Goal: Task Accomplishment & Management: Manage account settings

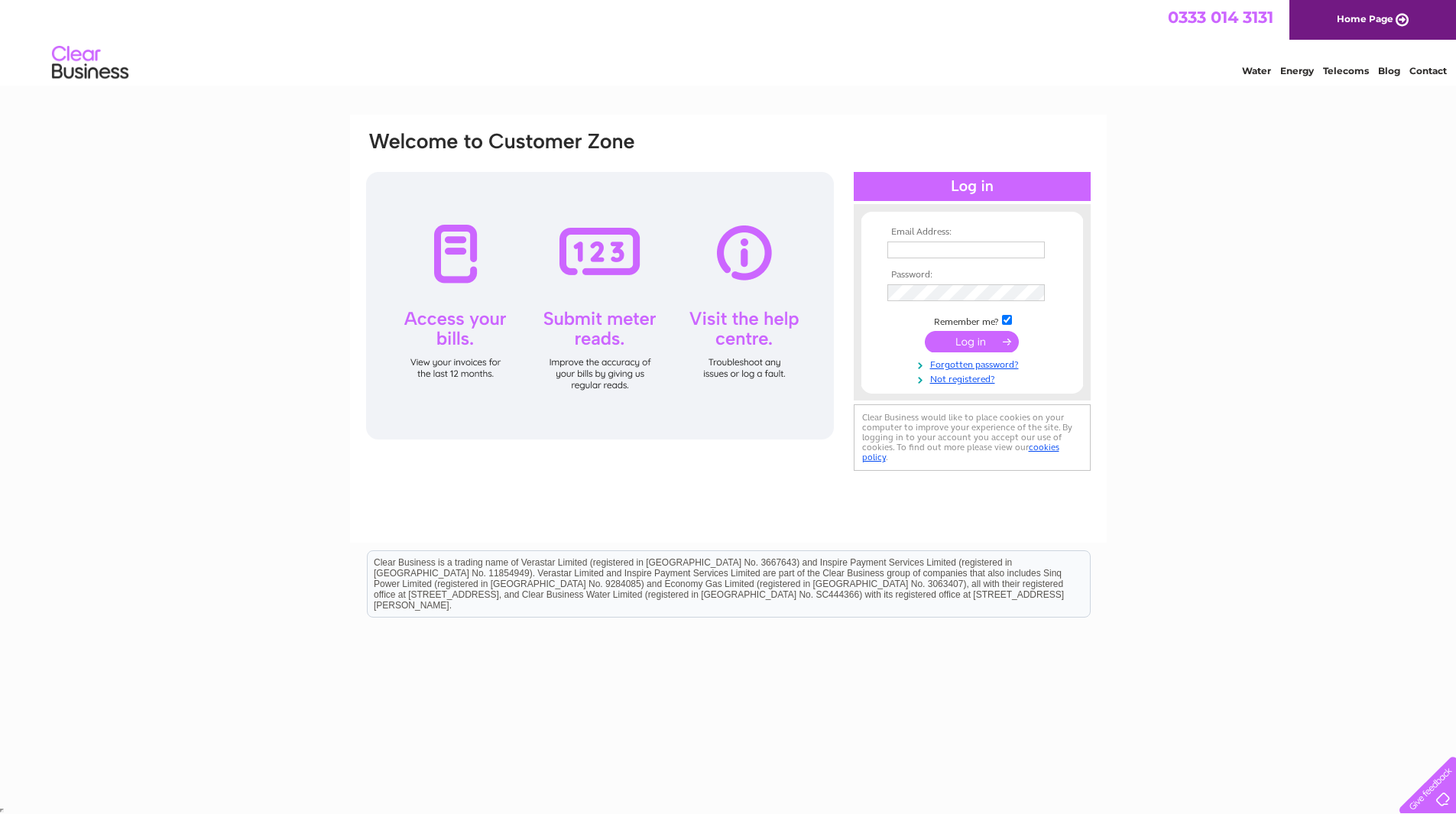
type input "[PERSON_NAME][EMAIL_ADDRESS][DOMAIN_NAME]"
click at [985, 336] on input "submit" at bounding box center [971, 342] width 94 height 21
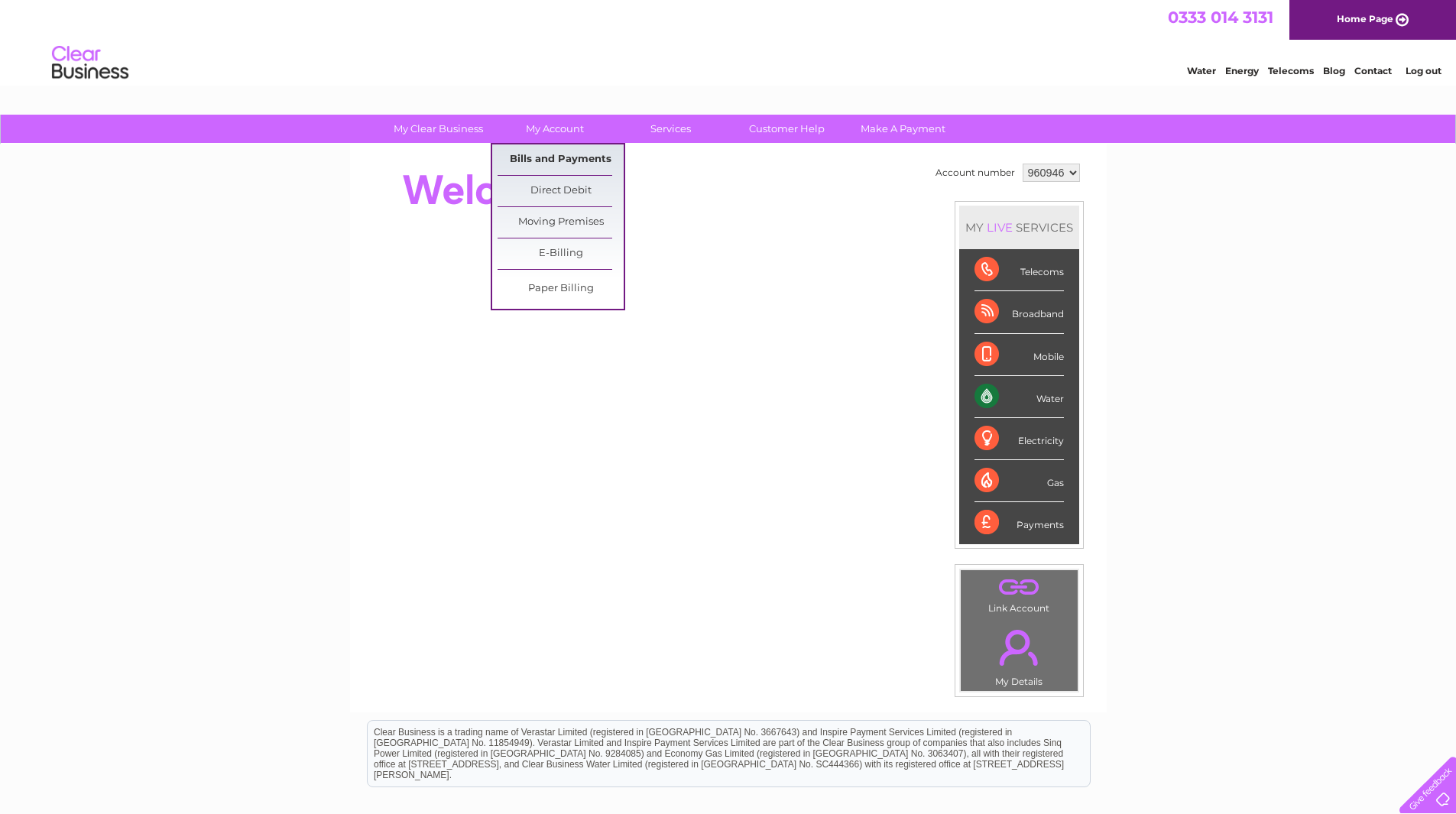
click at [549, 157] on link "Bills and Payments" at bounding box center [560, 159] width 126 height 31
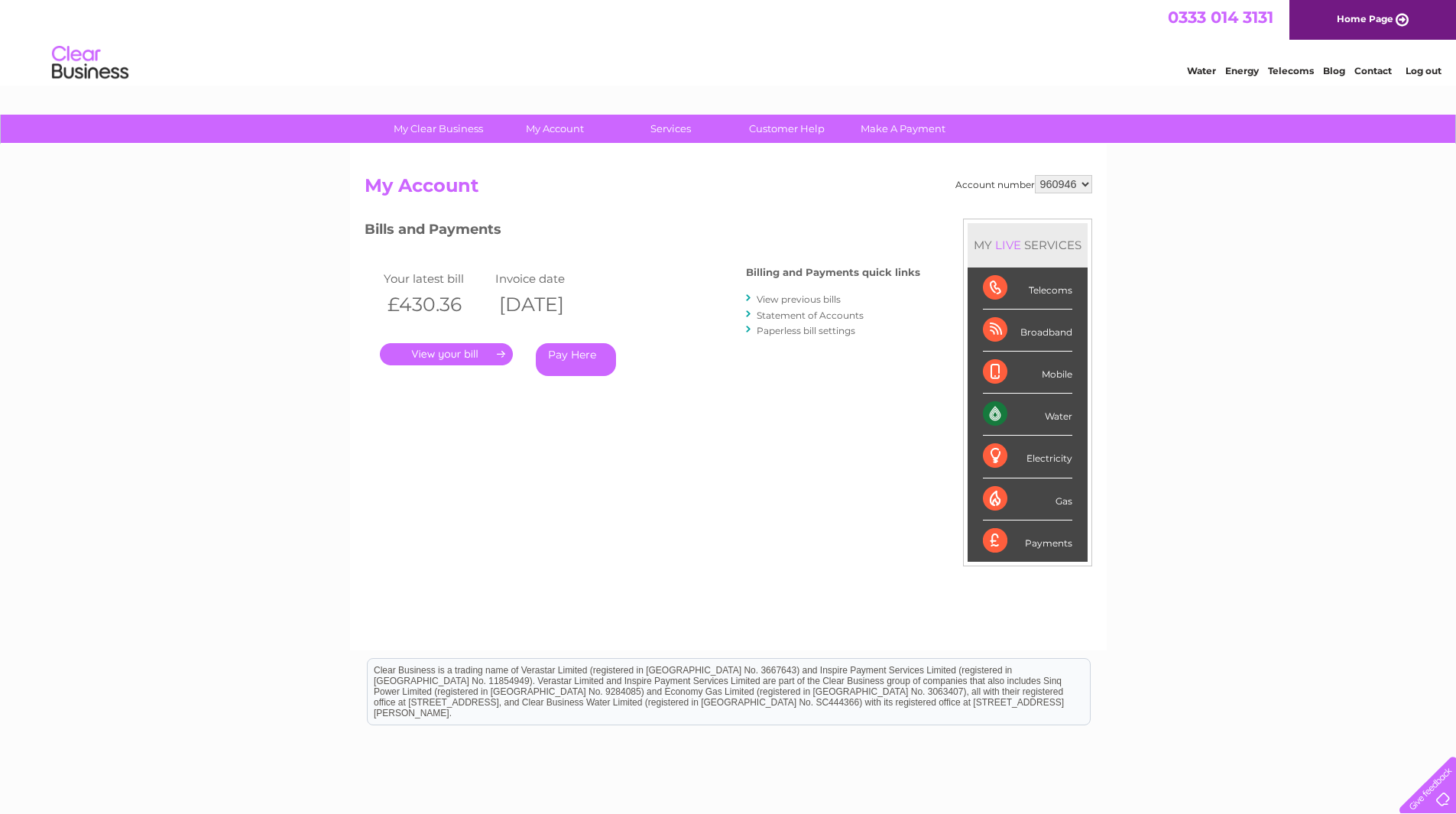
click at [468, 351] on link "." at bounding box center [446, 353] width 133 height 22
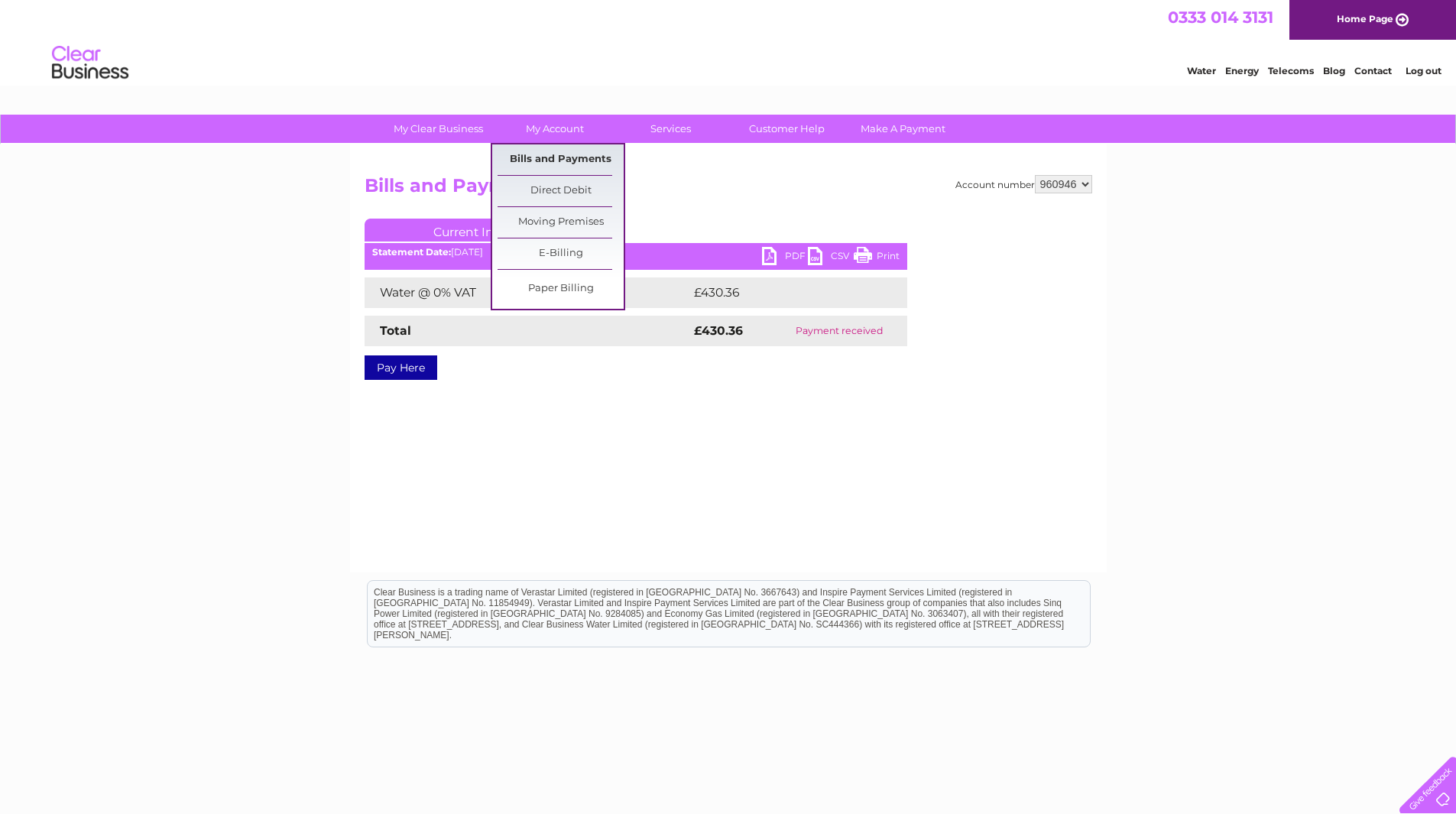
click at [550, 151] on link "Bills and Payments" at bounding box center [560, 159] width 126 height 31
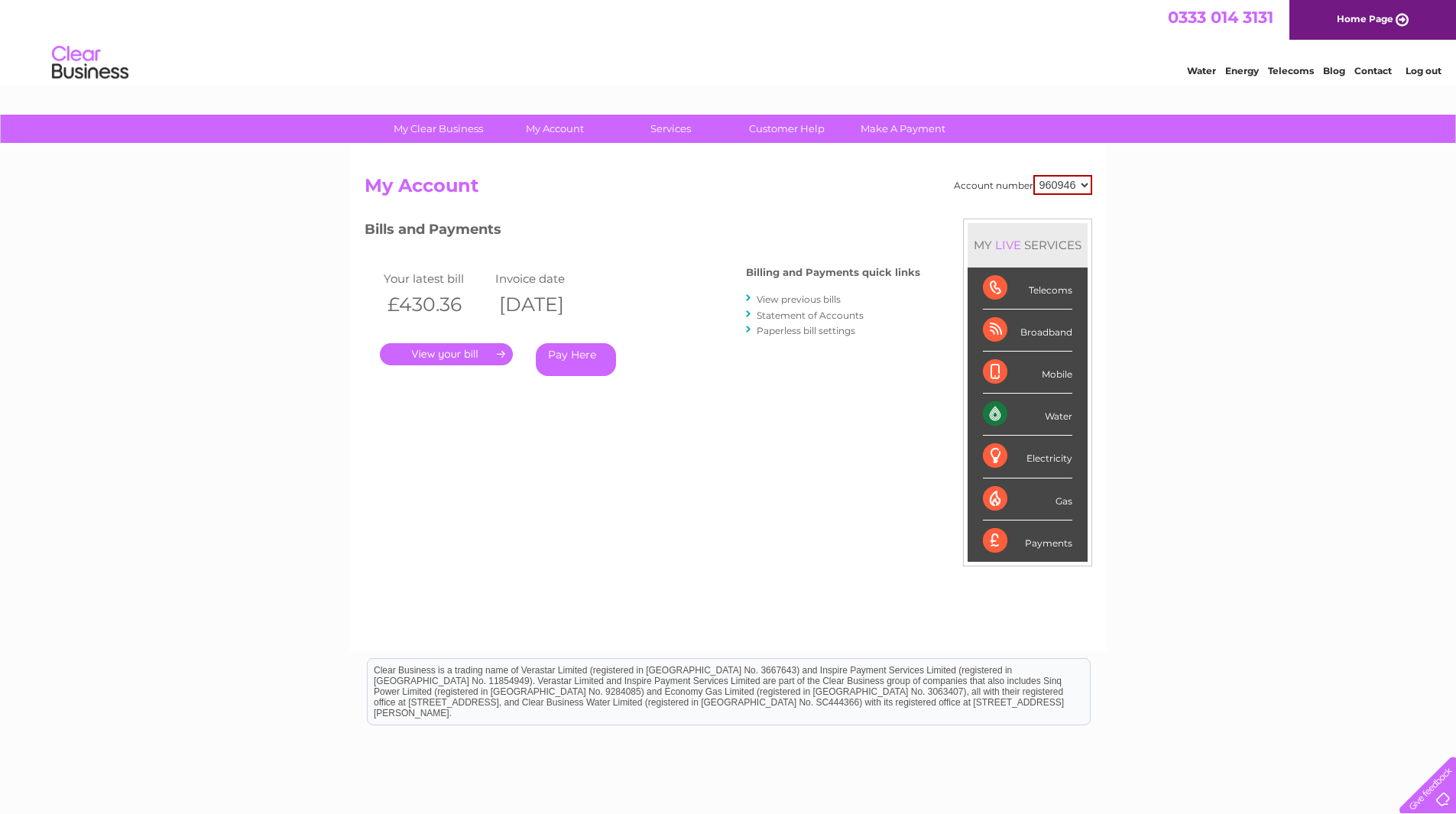
click at [806, 299] on link "View previous bills" at bounding box center [799, 299] width 84 height 12
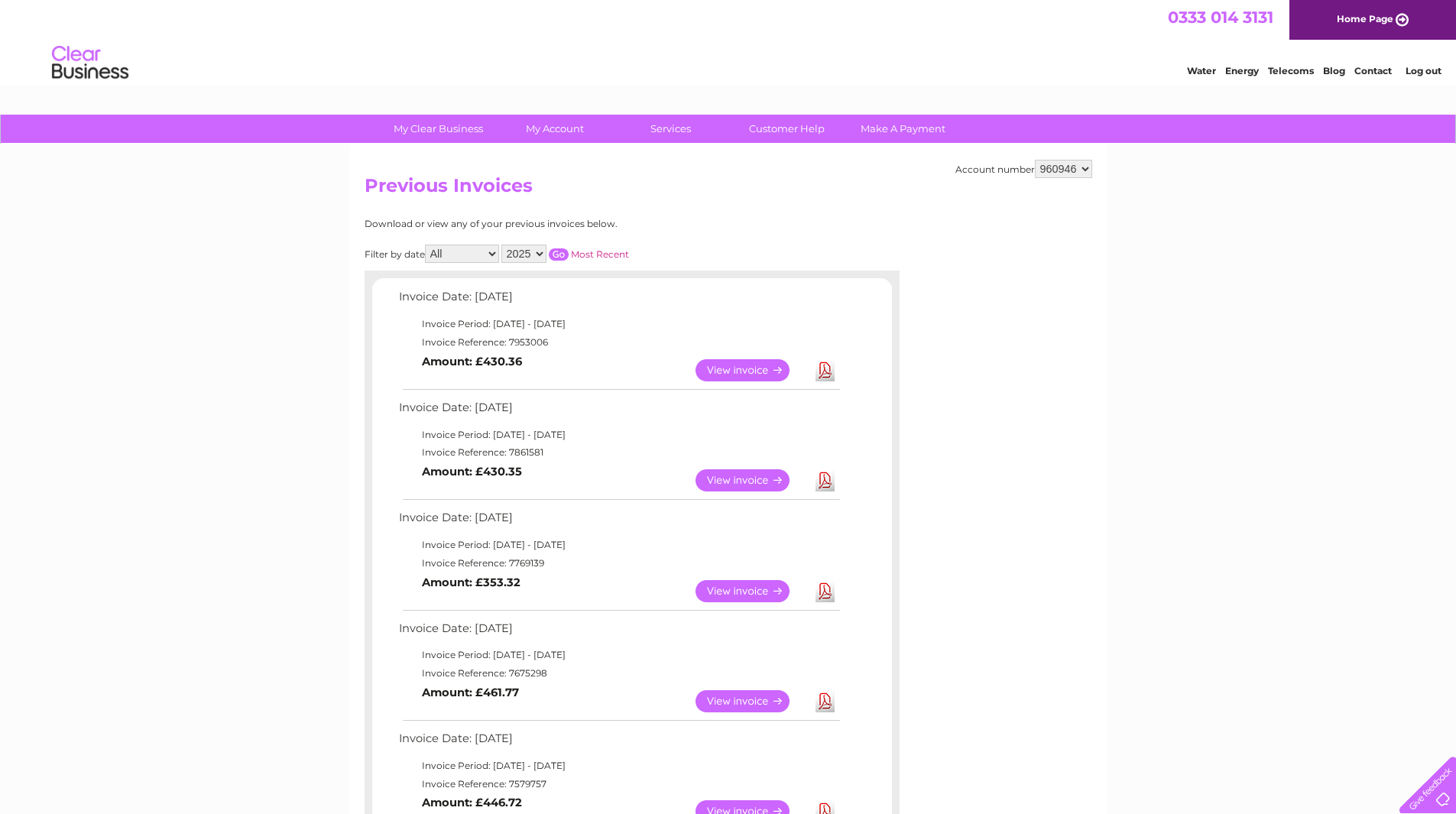
click at [741, 368] on link "View" at bounding box center [752, 370] width 112 height 22
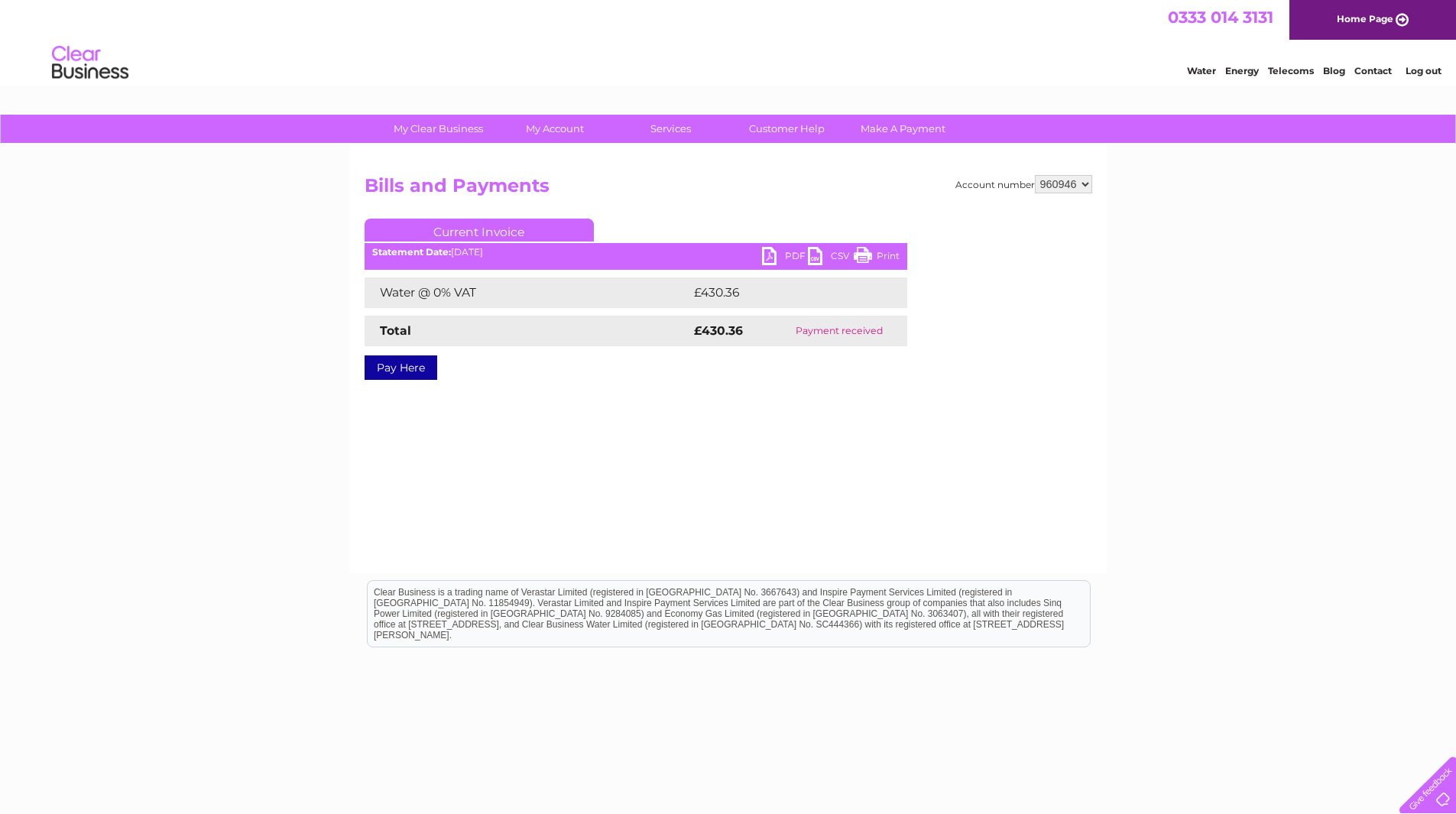
click at [787, 256] on link "PDF" at bounding box center [785, 257] width 46 height 22
